Goal: Find specific page/section: Find specific page/section

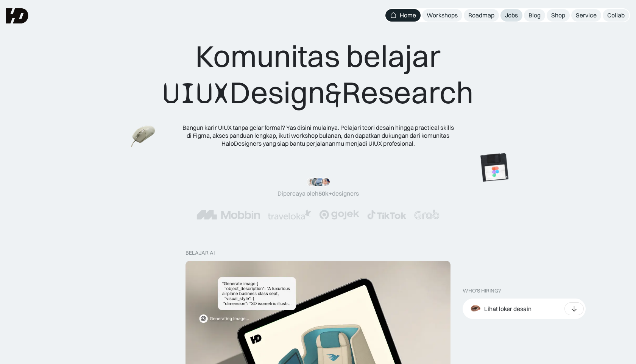
click at [518, 20] on link "Jobs" at bounding box center [511, 15] width 22 height 12
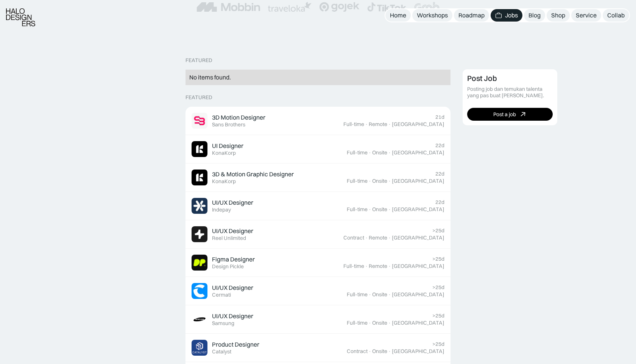
scroll to position [149, 0]
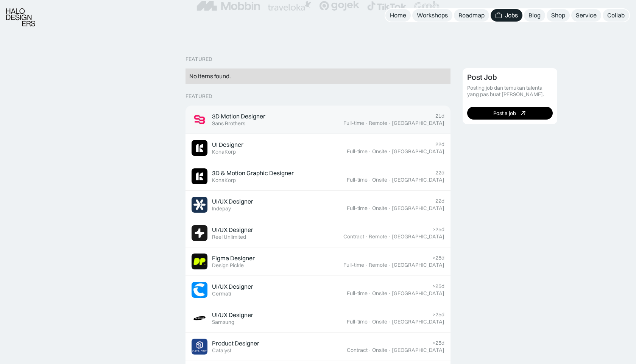
click at [343, 118] on div "3D Motion Designer Featured Sans Brothers" at bounding box center [267, 120] width 152 height 16
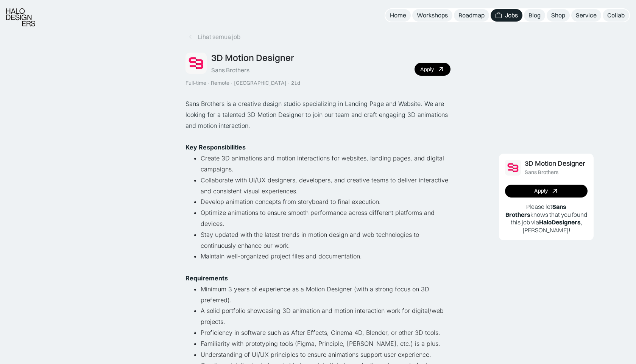
scroll to position [6, 0]
